Goal: Information Seeking & Learning: Learn about a topic

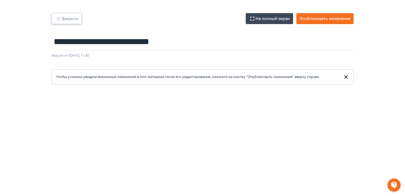
click at [55, 22] on button "Закрыть" at bounding box center [66, 18] width 30 height 11
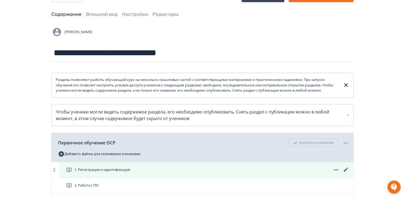
scroll to position [82, 0]
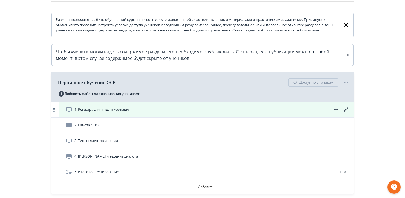
click at [184, 113] on div "1. Регистрация и идентификация" at bounding box center [208, 109] width 284 height 7
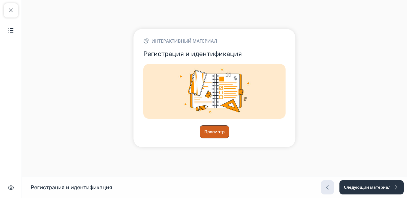
click at [220, 128] on button "Просмотр" at bounding box center [215, 131] width 30 height 13
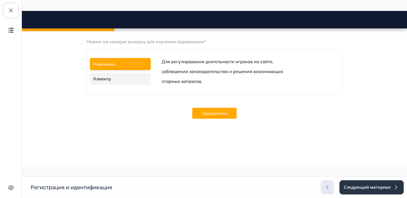
scroll to position [334, 0]
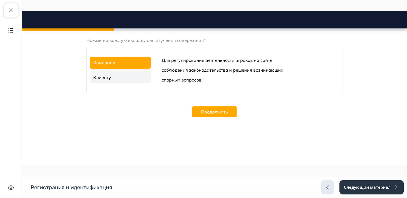
click at [210, 110] on button "Продолжить" at bounding box center [214, 111] width 44 height 11
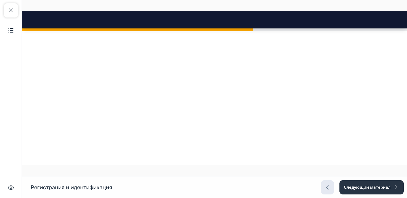
scroll to position [765, 0]
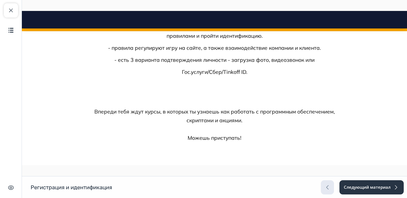
scroll to position [1373, 0]
click at [367, 182] on button "Следующий материал" at bounding box center [371, 187] width 65 height 14
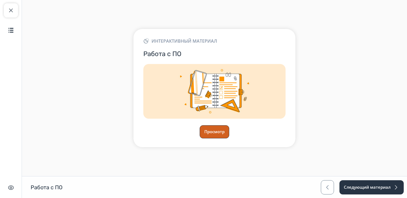
click at [209, 130] on button "Просмотр" at bounding box center [215, 131] width 30 height 13
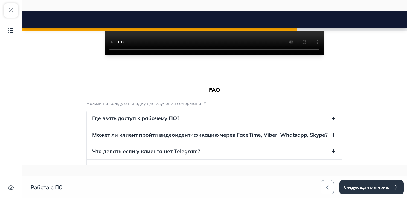
scroll to position [301, 0]
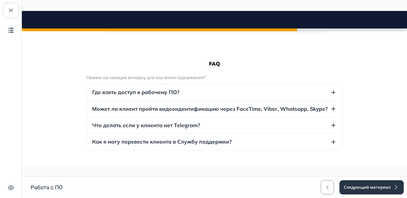
click at [331, 129] on icon "button" at bounding box center [333, 125] width 7 height 7
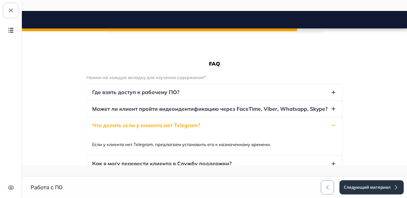
click at [332, 126] on icon "button" at bounding box center [334, 125] width 4 height 1
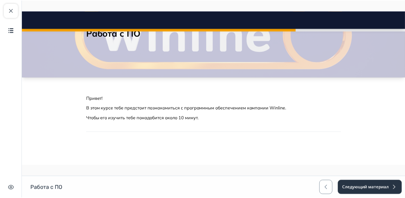
scroll to position [0, 0]
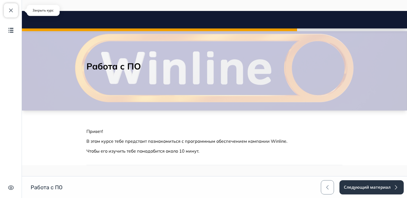
click at [11, 14] on button "Закрыть курс" at bounding box center [11, 10] width 14 height 14
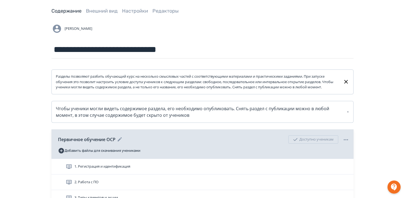
scroll to position [82, 0]
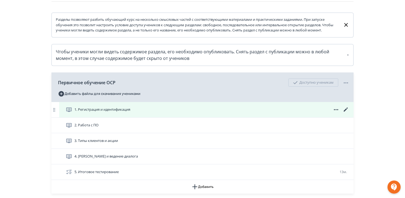
click at [194, 113] on div "1. Регистрация и идентификация" at bounding box center [208, 109] width 284 height 7
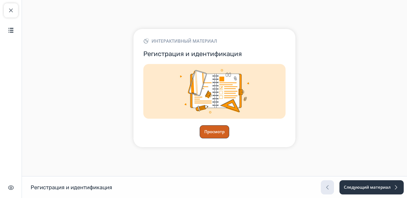
click at [211, 129] on button "Просмотр" at bounding box center [215, 131] width 30 height 13
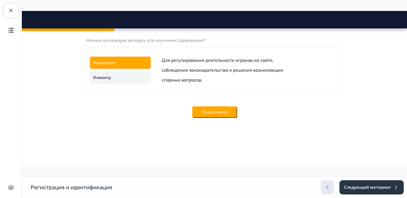
click at [211, 114] on button "Продолжить" at bounding box center [214, 111] width 44 height 11
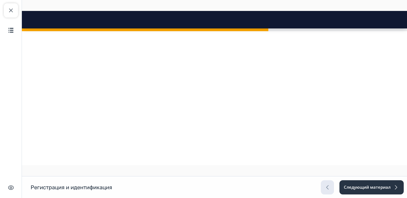
scroll to position [958, 0]
